Goal: Transaction & Acquisition: Download file/media

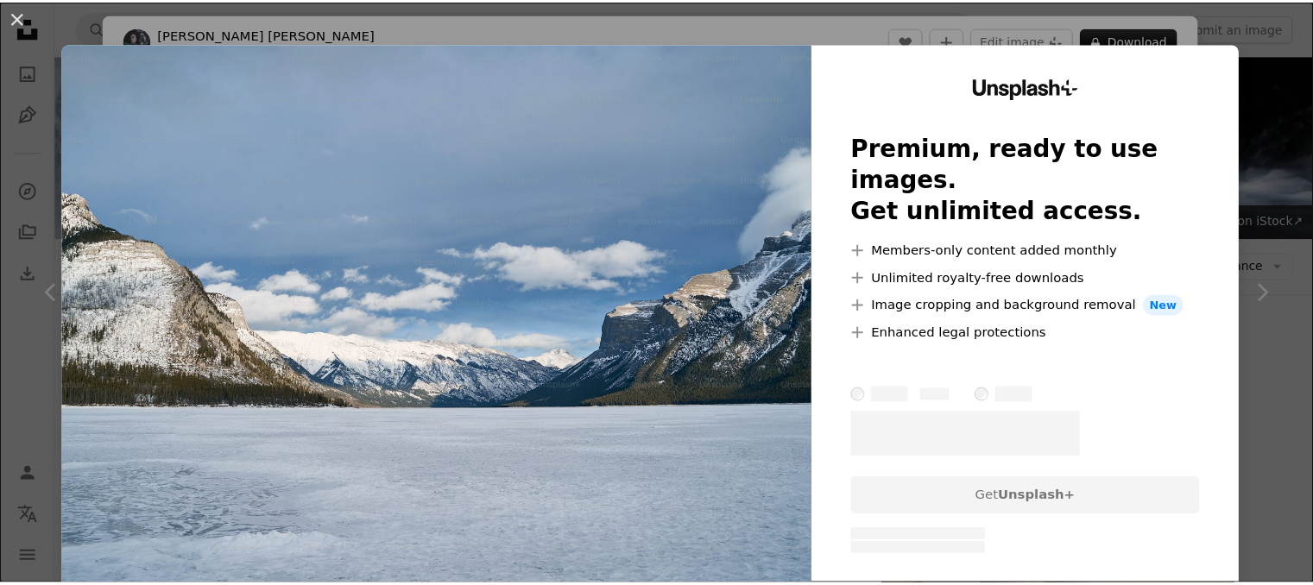
scroll to position [4663, 0]
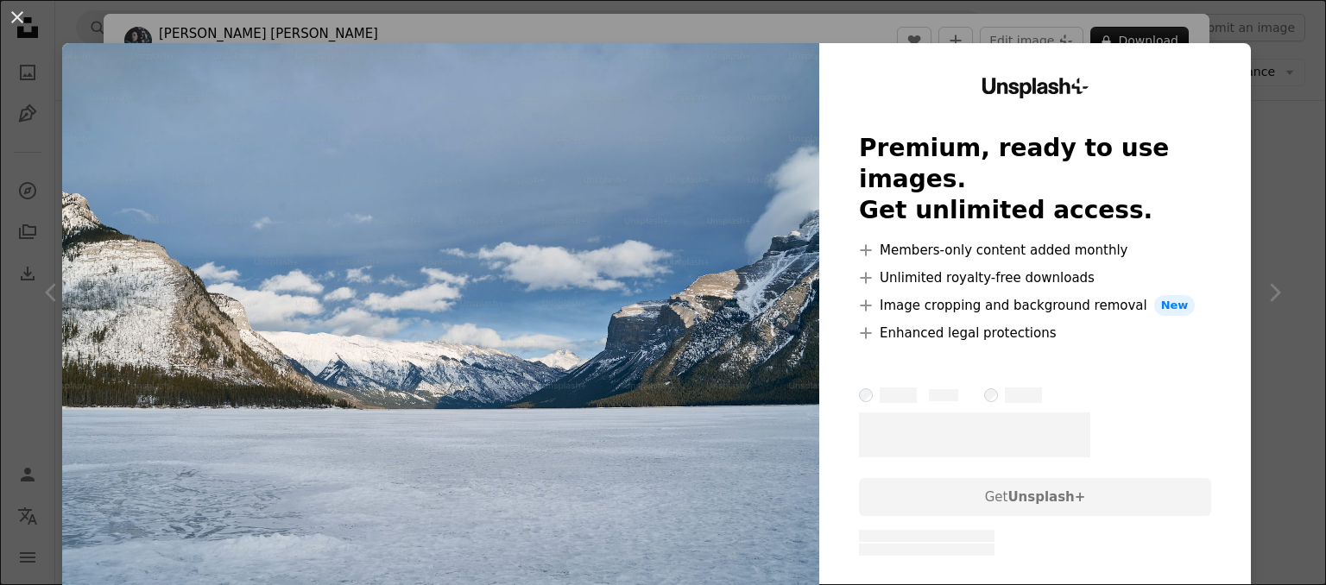
click at [1235, 32] on div "An X shape Unsplash+ Premium, ready to use images. Get unlimited access. A plus…" at bounding box center [663, 292] width 1326 height 585
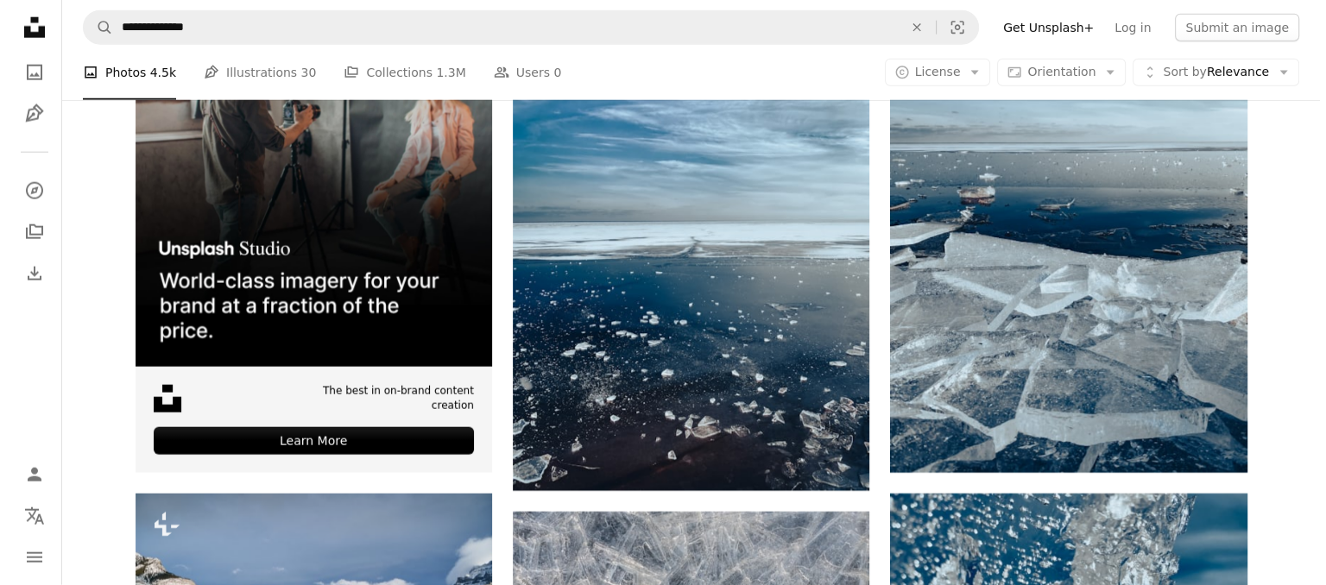
scroll to position [4318, 0]
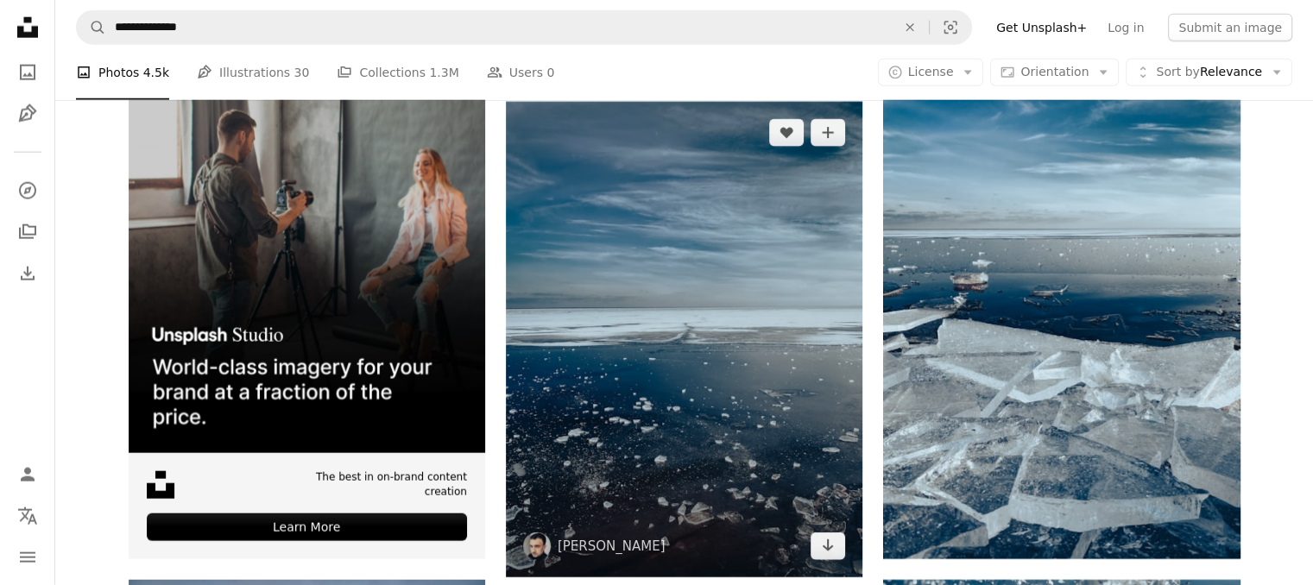
click at [749, 313] on img at bounding box center [684, 340] width 356 height 476
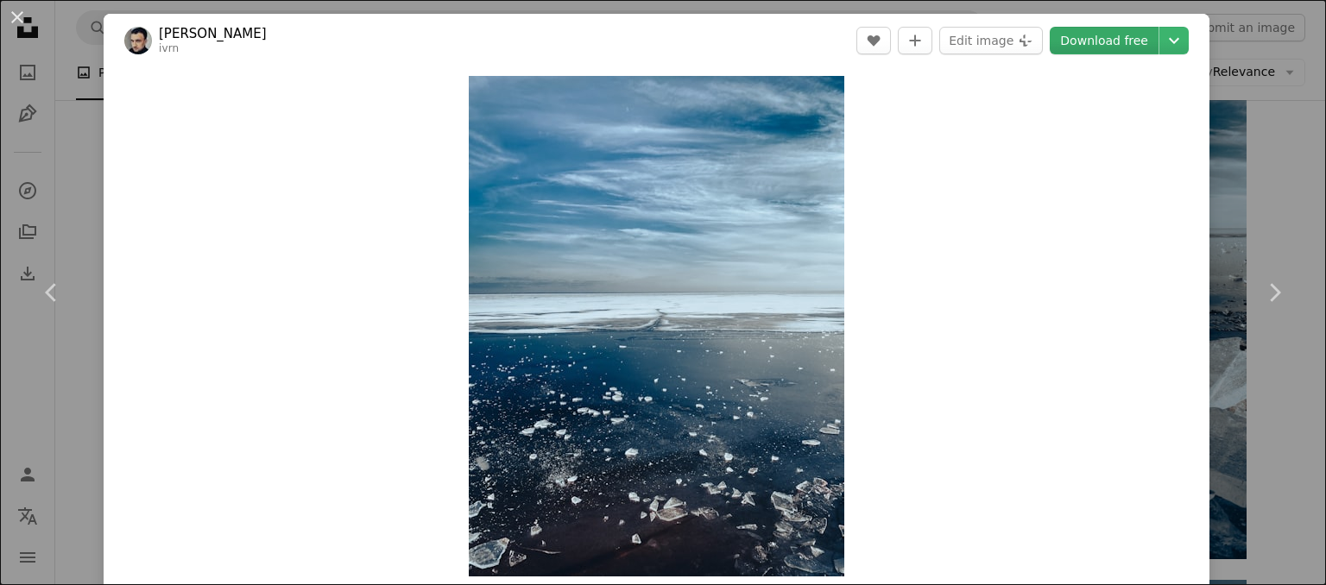
click at [1120, 42] on link "Download free" at bounding box center [1104, 41] width 109 height 28
